Goal: Use online tool/utility: Utilize a website feature to perform a specific function

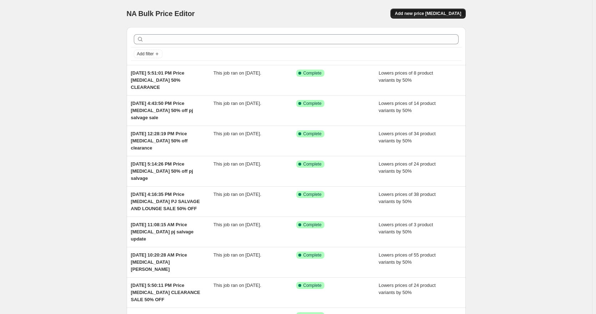
click at [448, 16] on button "Add new price [MEDICAL_DATA]" at bounding box center [428, 14] width 75 height 10
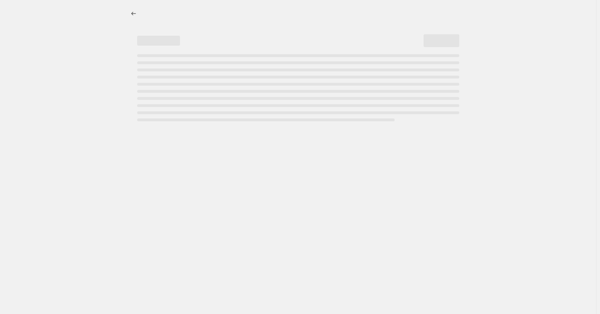
select select "percentage"
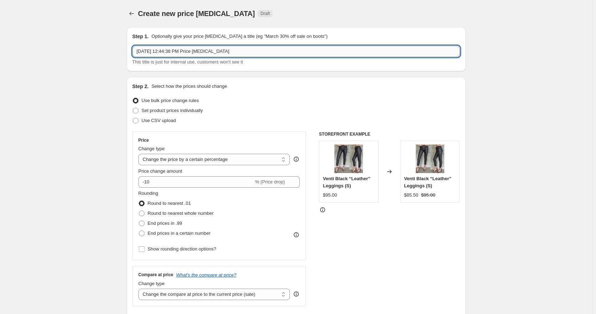
click at [266, 52] on input "[DATE] 12:44:38 PM Price [MEDICAL_DATA]" at bounding box center [296, 51] width 328 height 11
type input "[DATE] 12:44:38 PM Price [MEDICAL_DATA] 50% OFF CLEARANCE SALE"
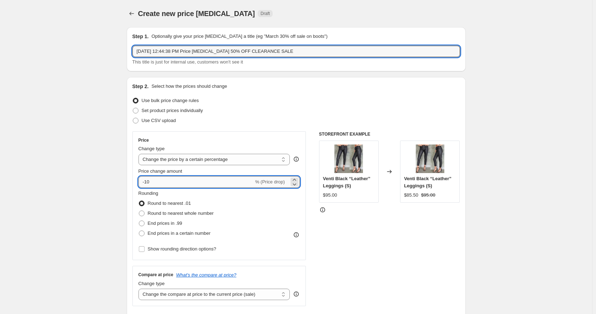
click at [149, 182] on input "-10" at bounding box center [196, 181] width 115 height 11
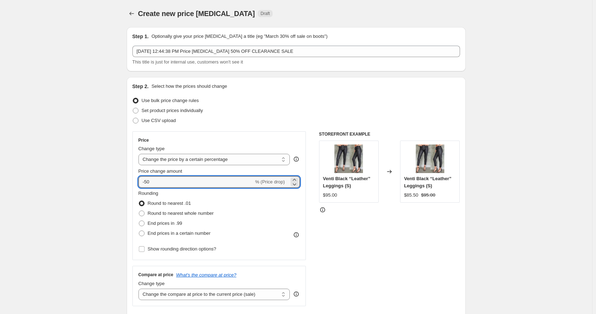
type input "-50"
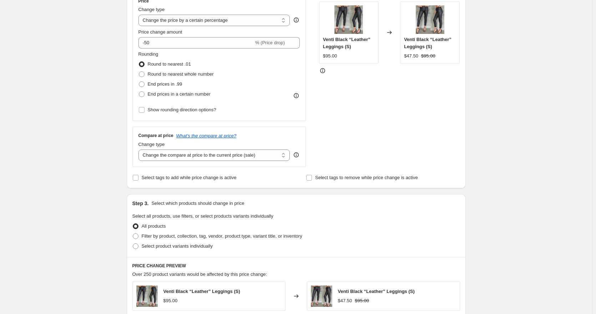
scroll to position [214, 0]
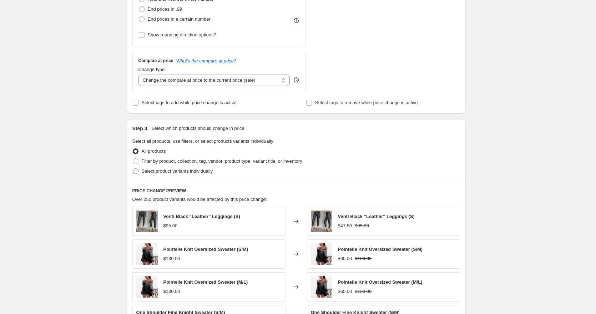
click at [154, 172] on span "Select product variants individually" at bounding box center [177, 171] width 71 height 5
click at [133, 169] on input "Select product variants individually" at bounding box center [133, 169] width 0 height 0
radio input "true"
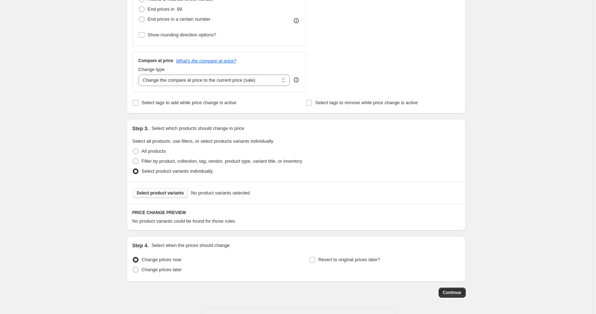
click at [165, 193] on span "Select product variants" at bounding box center [160, 193] width 47 height 6
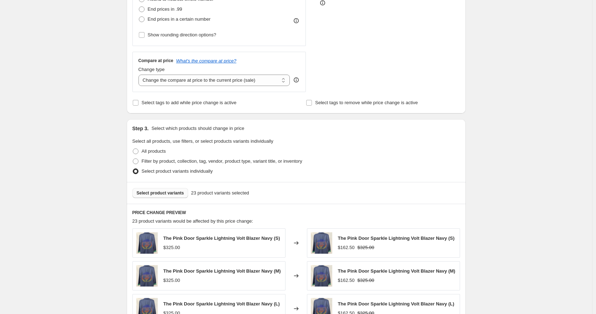
click at [177, 191] on span "Select product variants" at bounding box center [160, 193] width 47 height 6
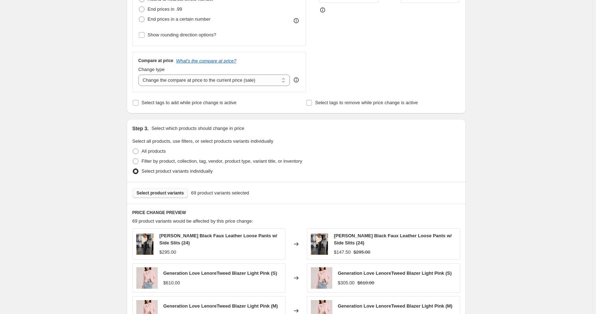
click at [169, 195] on span "Select product variants" at bounding box center [160, 193] width 47 height 6
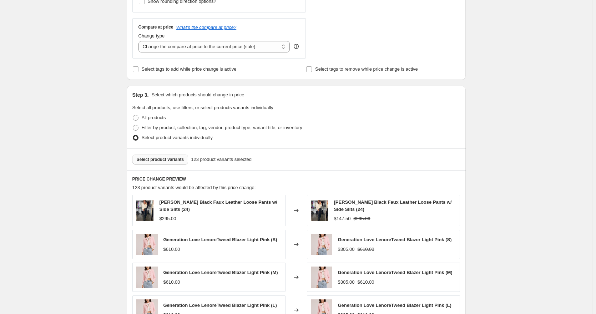
scroll to position [245, 0]
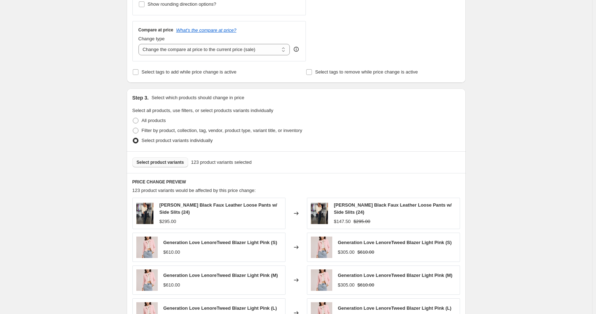
click at [169, 160] on span "Select product variants" at bounding box center [160, 163] width 47 height 6
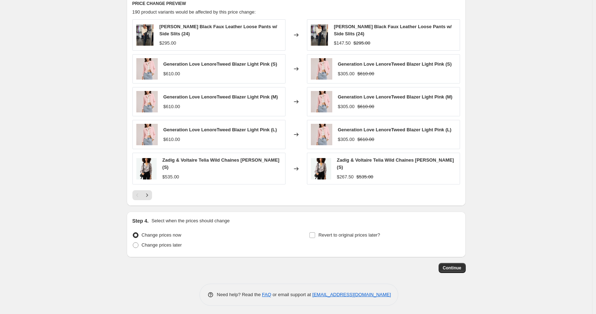
scroll to position [209, 0]
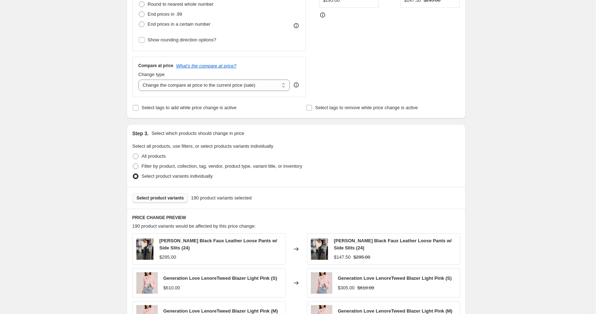
click at [152, 196] on span "Select product variants" at bounding box center [160, 198] width 47 height 6
click at [176, 199] on span "Select product variants" at bounding box center [160, 198] width 47 height 6
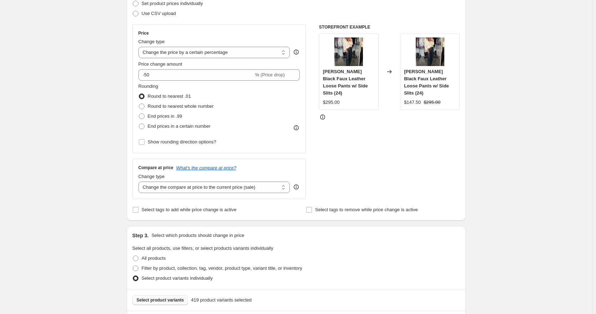
scroll to position [214, 0]
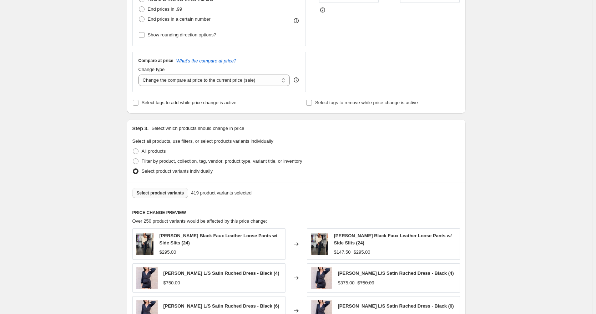
click at [176, 195] on span "Select product variants" at bounding box center [160, 193] width 47 height 6
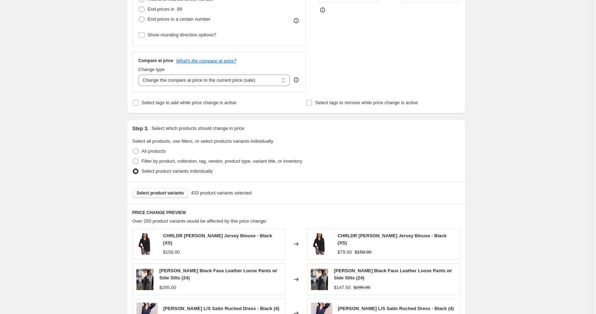
click at [154, 194] on span "Select product variants" at bounding box center [160, 193] width 47 height 6
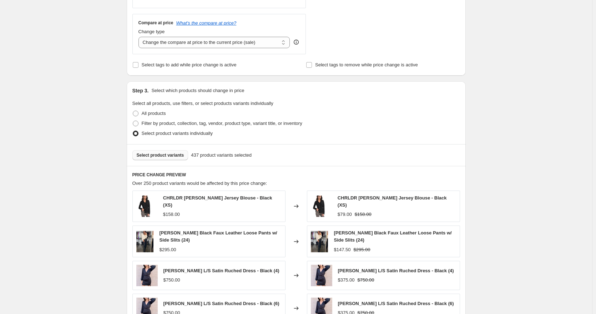
scroll to position [423, 0]
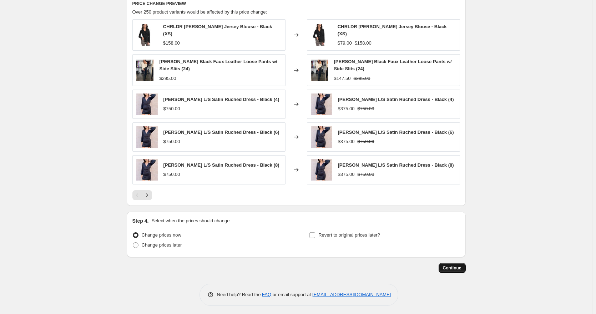
click at [445, 266] on span "Continue" at bounding box center [452, 268] width 19 height 6
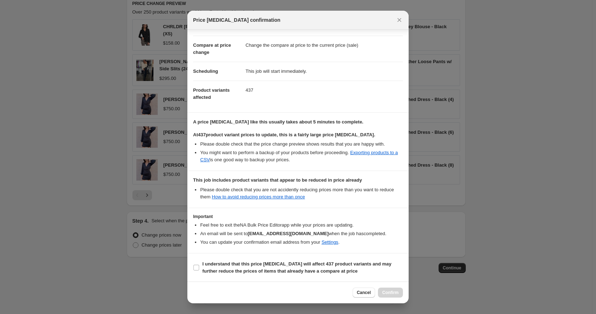
scroll to position [33, 0]
click at [199, 268] on input "I understand that this price change job will affect 437 product variants and ma…" at bounding box center [197, 268] width 6 height 6
checkbox input "true"
click at [383, 292] on span "Confirm" at bounding box center [390, 293] width 16 height 6
type input "Sep 22, 2025, 12:44:38 PM Price change job 50% OFF CLEARANCE SALE"
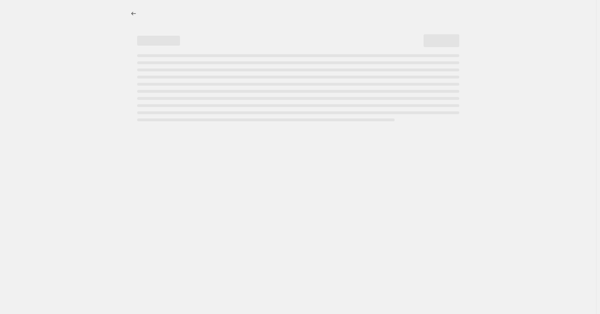
select select "percentage"
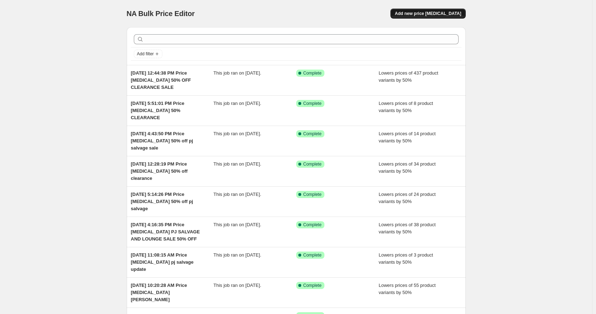
click at [427, 14] on span "Add new price change job" at bounding box center [428, 14] width 66 height 6
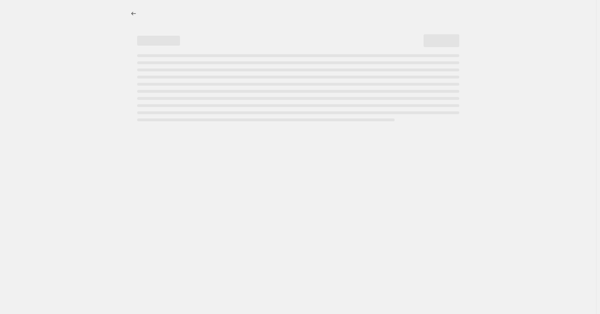
select select "percentage"
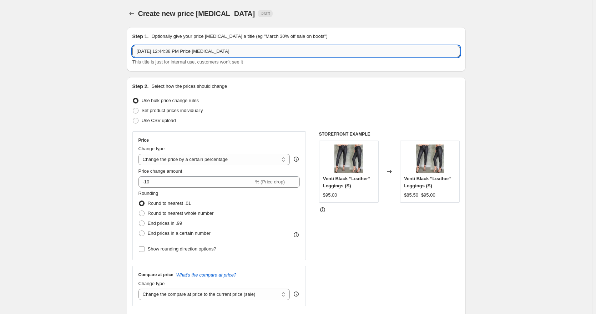
click at [260, 52] on input "Sep 22, 2025, 12:44:38 PM Price change job" at bounding box center [296, 51] width 328 height 11
type input "Sep 22, 2025, 12:44:38 PM Price change job CLEARANCE SALE 70% OFF"
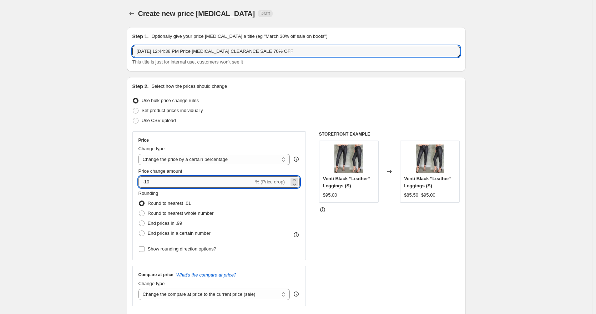
click at [150, 180] on input "-10" at bounding box center [196, 181] width 115 height 11
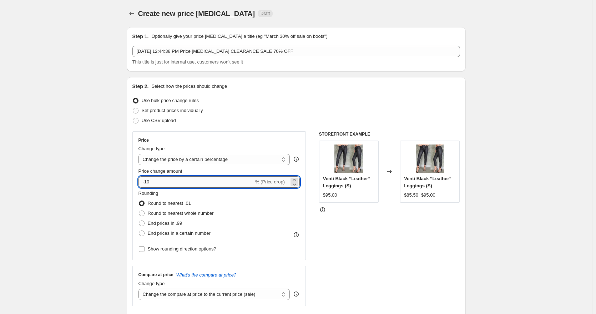
click at [150, 180] on input "-10" at bounding box center [196, 181] width 115 height 11
click at [150, 181] on input "-10" at bounding box center [196, 181] width 115 height 11
click at [153, 182] on input "-10" at bounding box center [196, 181] width 115 height 11
click at [151, 182] on input "-10" at bounding box center [196, 181] width 115 height 11
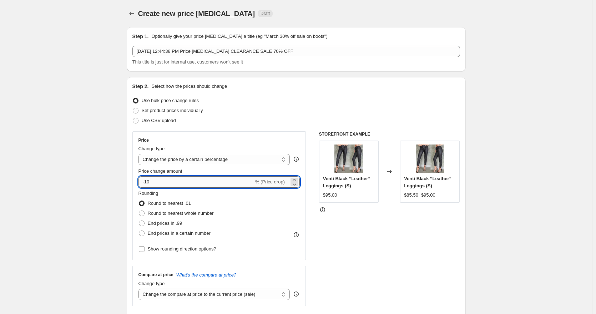
drag, startPoint x: 151, startPoint y: 182, endPoint x: 146, endPoint y: 182, distance: 4.6
click at [146, 182] on input "-10" at bounding box center [196, 181] width 115 height 11
click at [174, 187] on input "-10" at bounding box center [196, 181] width 115 height 11
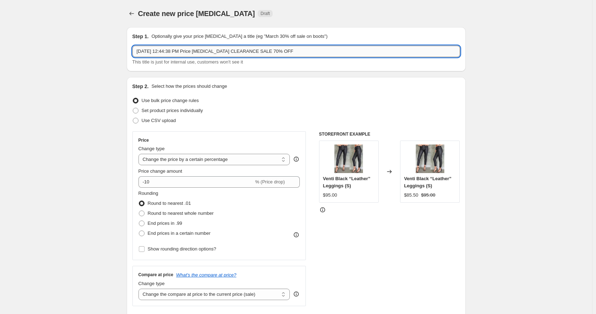
click at [302, 56] on input "Sep 22, 2025, 12:44:38 PM Price change job CLEARANCE SALE 70% OFF" at bounding box center [296, 51] width 328 height 11
click at [167, 188] on div "Price Change type Change the price to a certain amount Change the price by a ce…" at bounding box center [220, 195] width 162 height 117
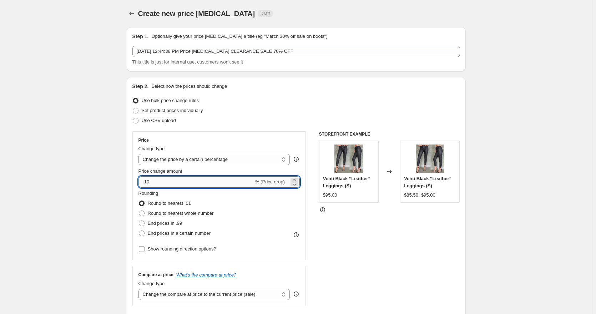
click at [149, 184] on input "-10" at bounding box center [196, 181] width 115 height 11
click at [134, 14] on icon "Price change jobs" at bounding box center [131, 13] width 7 height 7
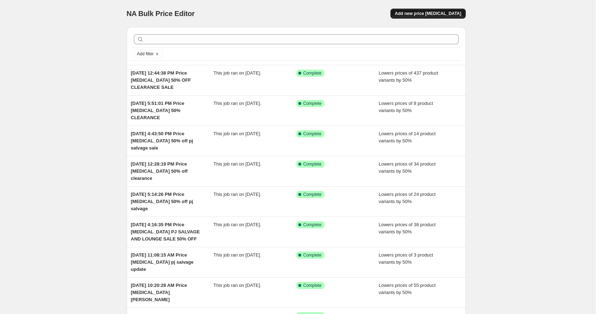
click at [433, 15] on span "Add new price [MEDICAL_DATA]" at bounding box center [428, 14] width 66 height 6
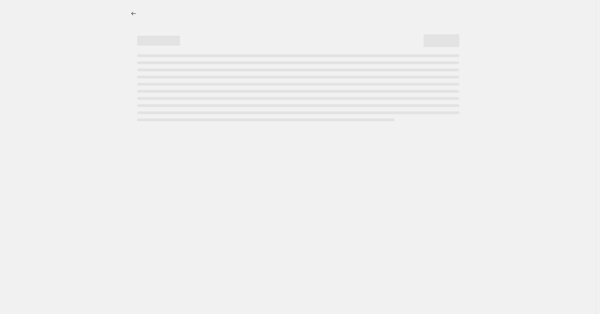
select select "percentage"
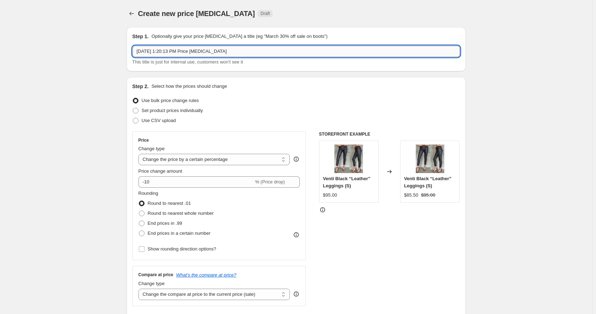
click at [243, 50] on input "Sep 22, 2025, 1:20:13 PM Price change job" at bounding box center [296, 51] width 328 height 11
type input "Sep 22, 2025, 1:20:13 PM Price change job CLEARANCE SALE 70% OFF"
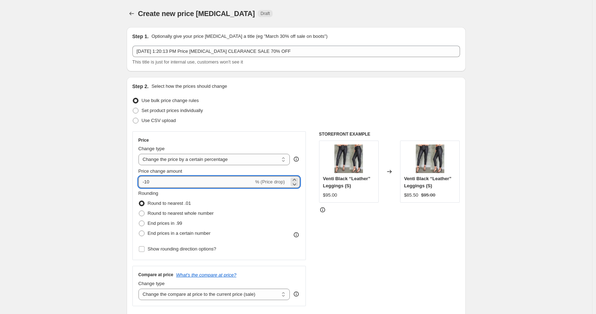
click at [148, 179] on input "-10" at bounding box center [196, 181] width 115 height 11
type input "-70"
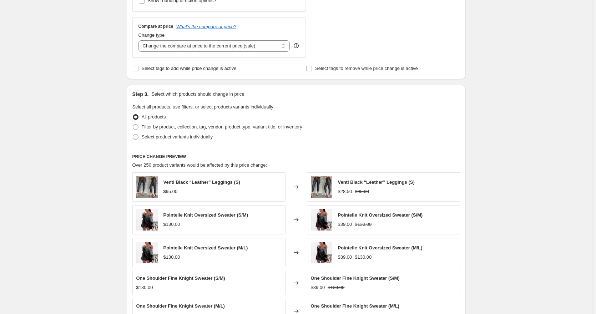
scroll to position [250, 0]
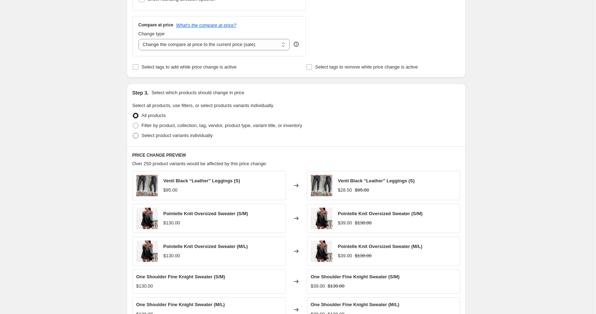
click at [159, 133] on span "Select product variants individually" at bounding box center [177, 135] width 71 height 5
click at [133, 133] on input "Select product variants individually" at bounding box center [133, 133] width 0 height 0
radio input "true"
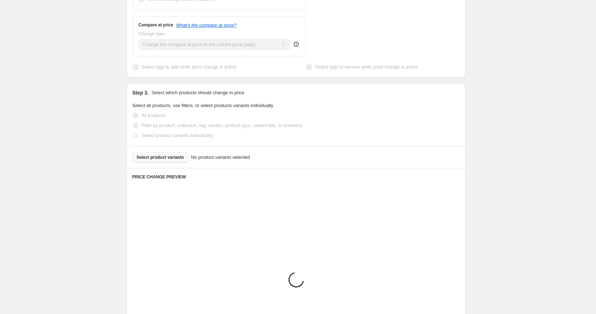
scroll to position [241, 0]
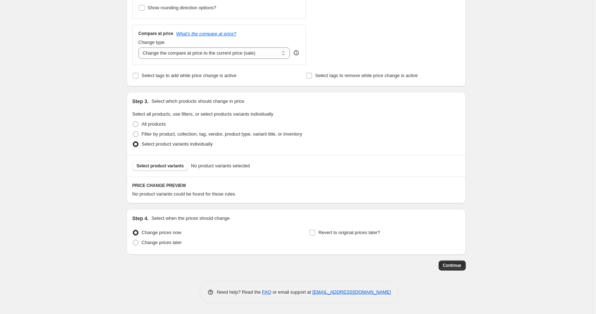
click at [167, 160] on div "Select product variants No product variants selected" at bounding box center [296, 166] width 339 height 22
click at [171, 166] on span "Select product variants" at bounding box center [160, 166] width 47 height 6
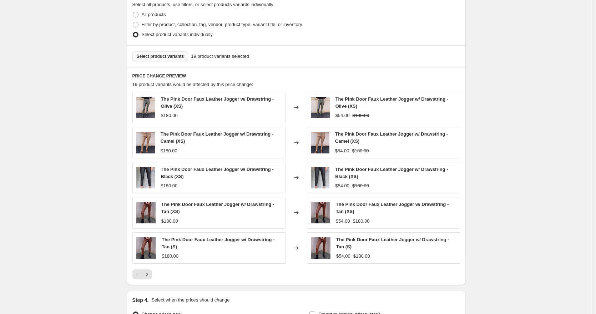
scroll to position [393, 0]
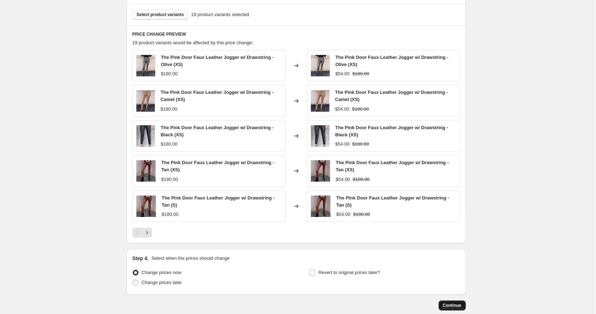
click at [451, 307] on span "Continue" at bounding box center [452, 306] width 19 height 6
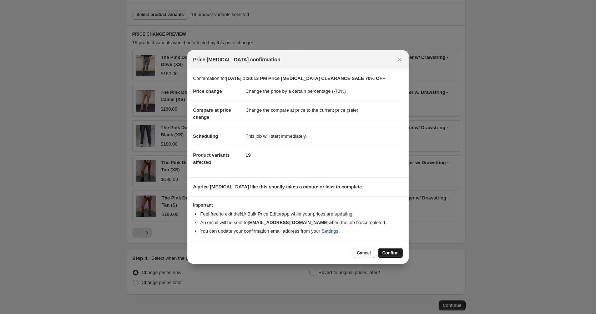
click at [390, 252] on span "Confirm" at bounding box center [390, 253] width 16 height 6
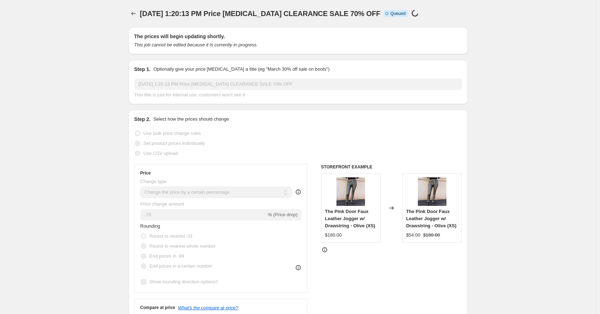
select select "percentage"
